Goal: Complete application form: Complete application form

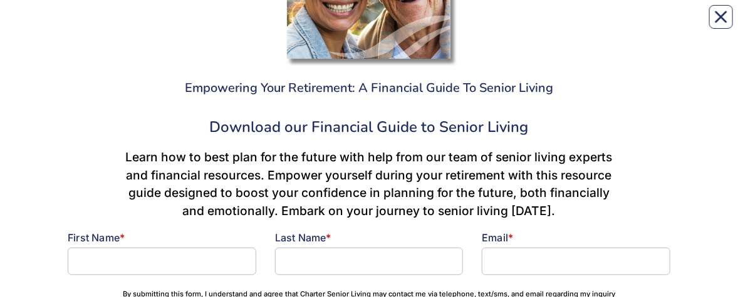
scroll to position [264, 0]
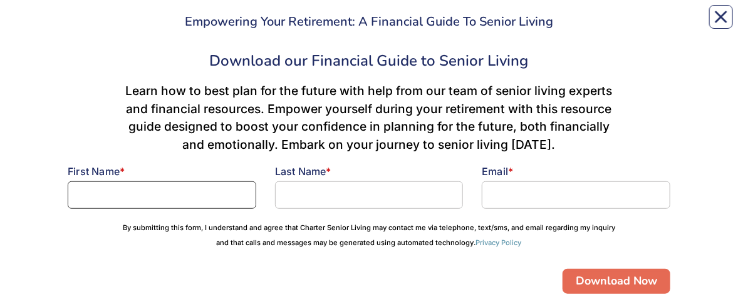
click at [141, 201] on input at bounding box center [162, 196] width 188 height 28
type input "[PERSON_NAME]"
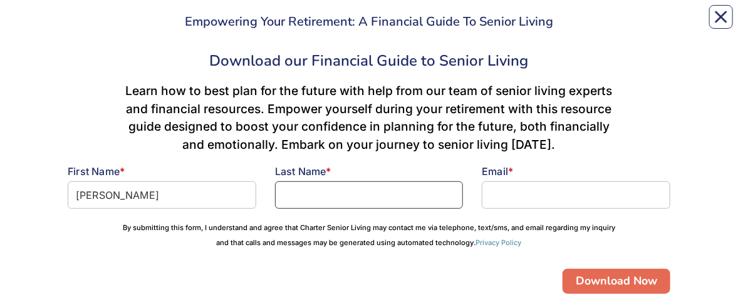
click at [304, 202] on input at bounding box center [369, 196] width 188 height 28
type input "[PERSON_NAME]"
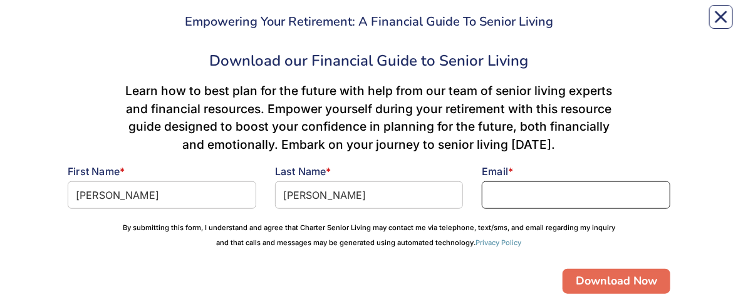
click at [496, 204] on input at bounding box center [575, 196] width 188 height 28
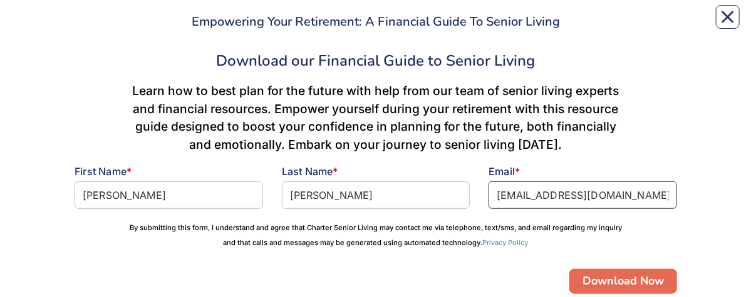
scroll to position [331, 0]
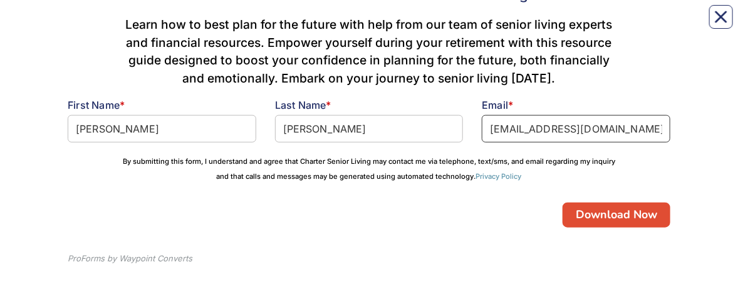
type input "[EMAIL_ADDRESS][DOMAIN_NAME]"
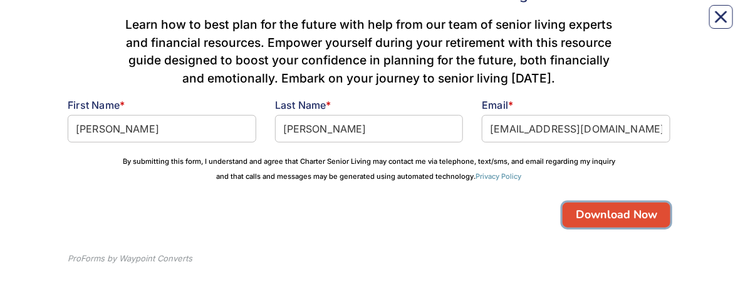
click at [586, 224] on button "Download Now" at bounding box center [616, 215] width 108 height 25
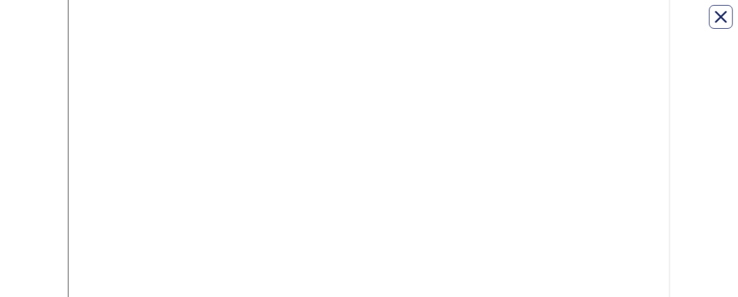
scroll to position [132, 0]
